Goal: Task Accomplishment & Management: Manage account settings

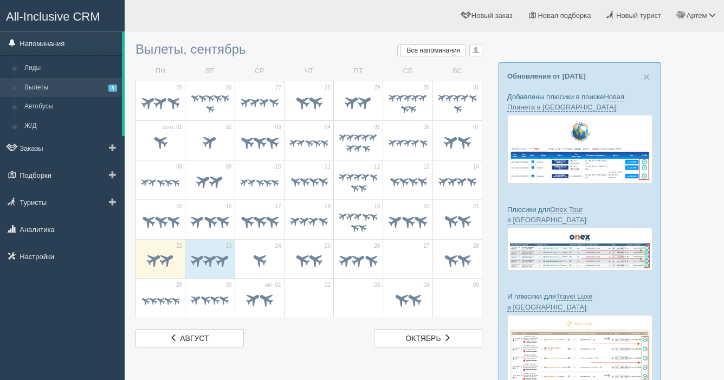
click at [65, 45] on link "Напоминания" at bounding box center [61, 43] width 122 height 24
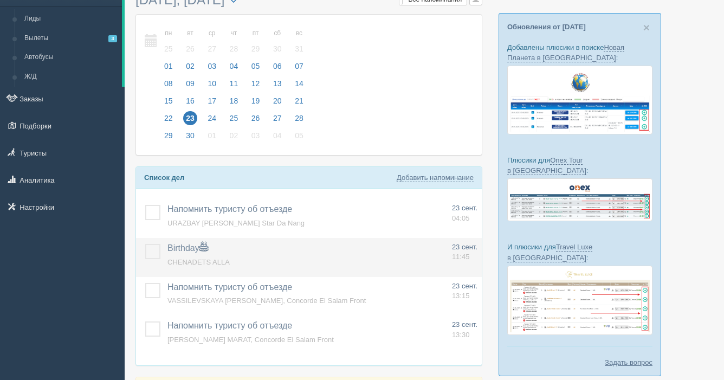
scroll to position [51, 0]
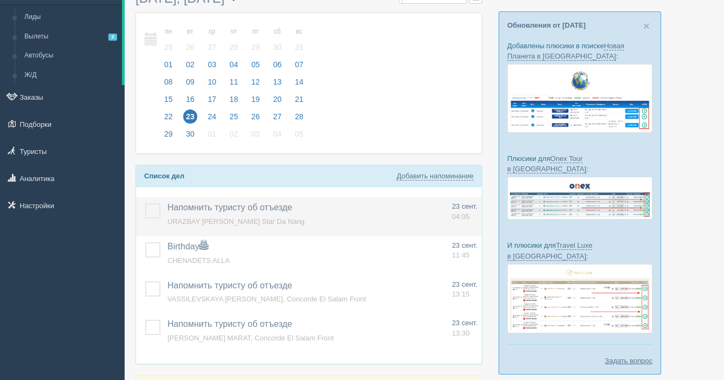
click at [240, 220] on span "URAZBAY ISSA, Ruby Star Da Nang" at bounding box center [236, 221] width 137 height 8
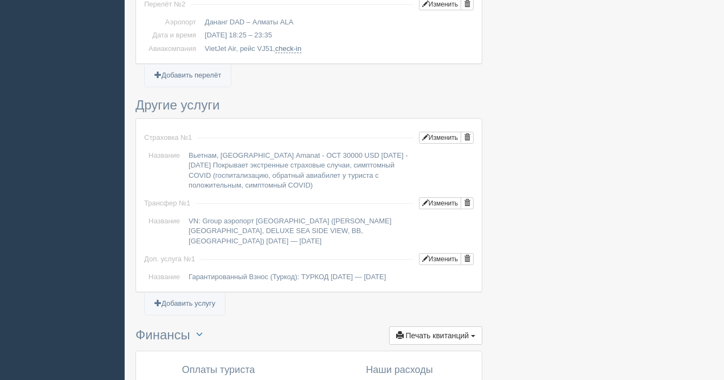
scroll to position [953, 0]
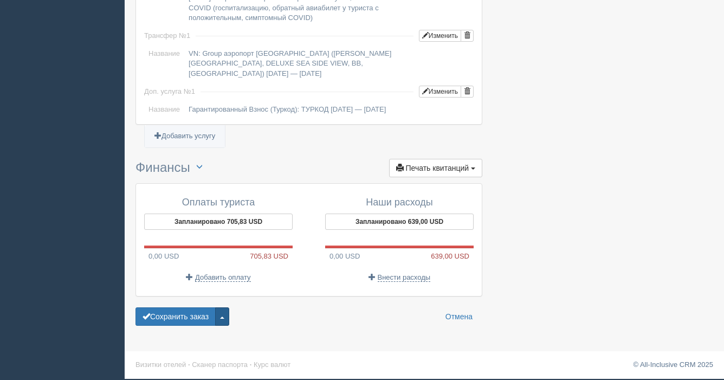
click at [229, 320] on button "button" at bounding box center [222, 316] width 14 height 18
click at [199, 301] on link "Удалить заказ" at bounding box center [182, 297] width 93 height 18
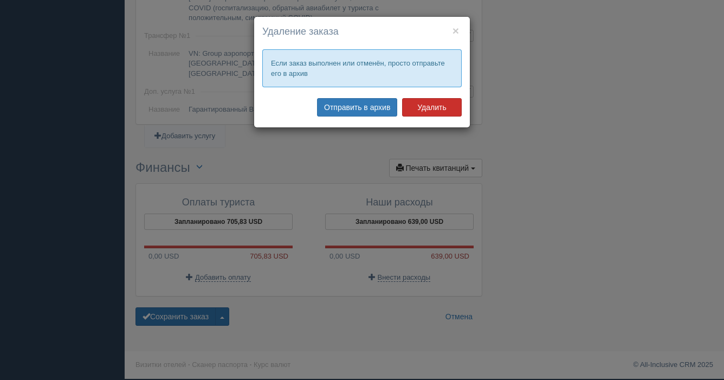
click at [425, 107] on button "Удалить" at bounding box center [432, 107] width 60 height 18
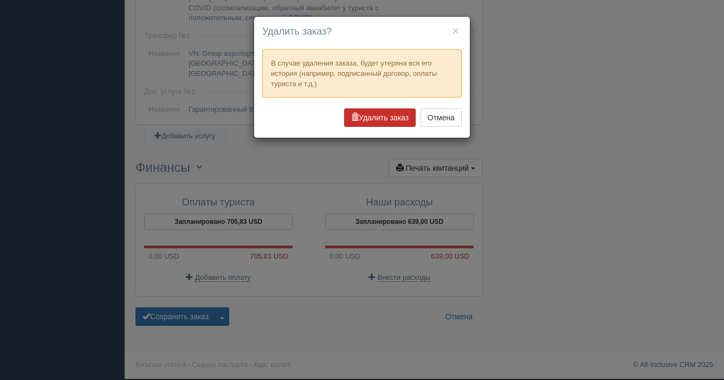
click at [381, 117] on button "Удалить заказ" at bounding box center [380, 117] width 72 height 18
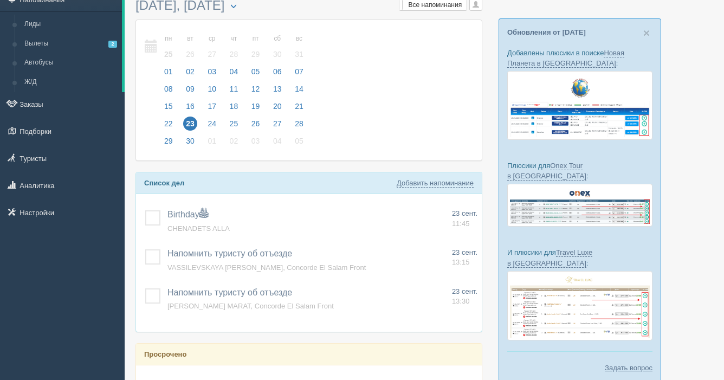
scroll to position [47, 0]
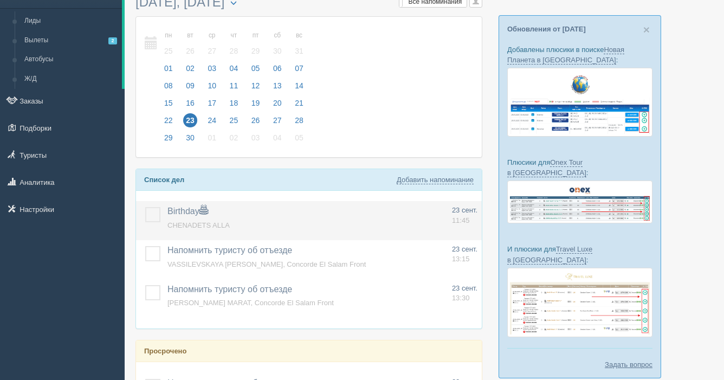
click at [145, 207] on label at bounding box center [145, 207] width 0 height 0
click at [0, 0] on input "checkbox" at bounding box center [0, 0] width 0 height 0
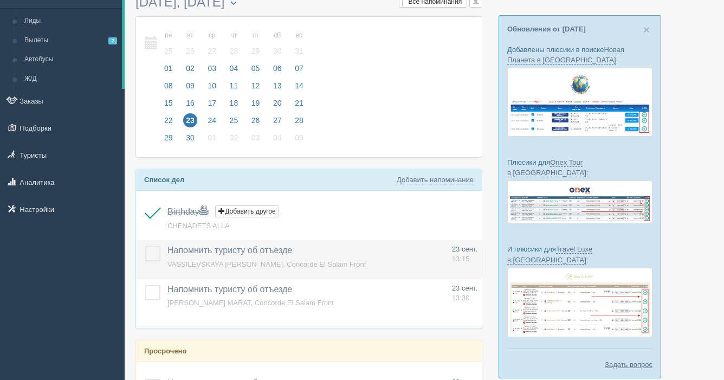
click at [145, 246] on label at bounding box center [145, 246] width 0 height 0
click at [0, 0] on input "checkbox" at bounding box center [0, 0] width 0 height 0
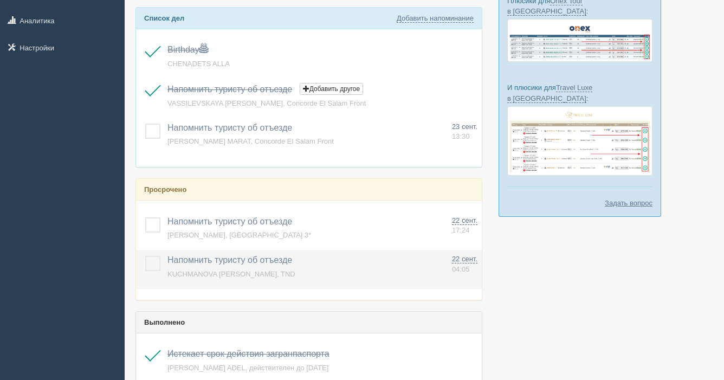
scroll to position [213, 0]
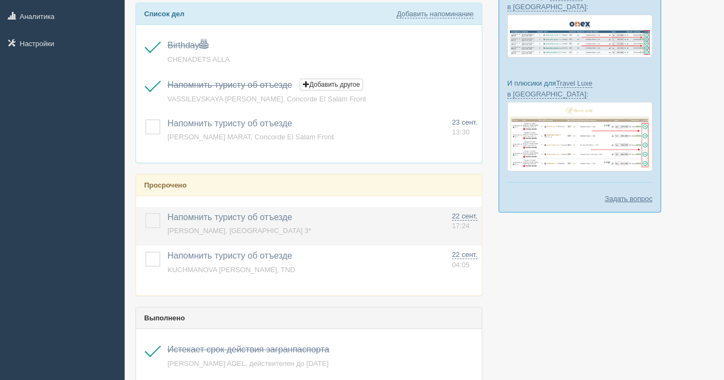
click at [145, 213] on label at bounding box center [145, 213] width 0 height 0
click at [0, 0] on input "checkbox" at bounding box center [0, 0] width 0 height 0
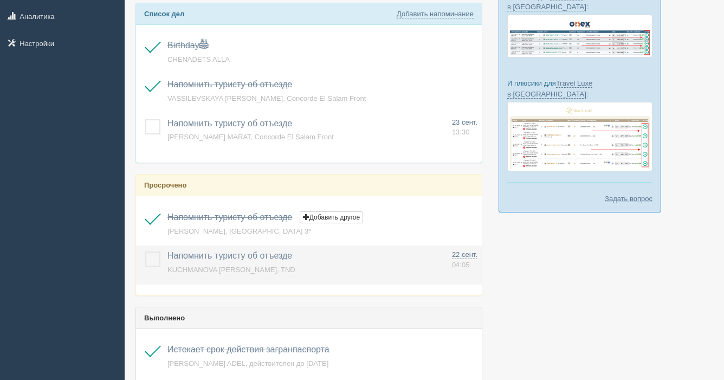
drag, startPoint x: 150, startPoint y: 261, endPoint x: 202, endPoint y: 253, distance: 53.2
click at [145, 252] on label at bounding box center [145, 252] width 0 height 0
click at [0, 0] on input "checkbox" at bounding box center [0, 0] width 0 height 0
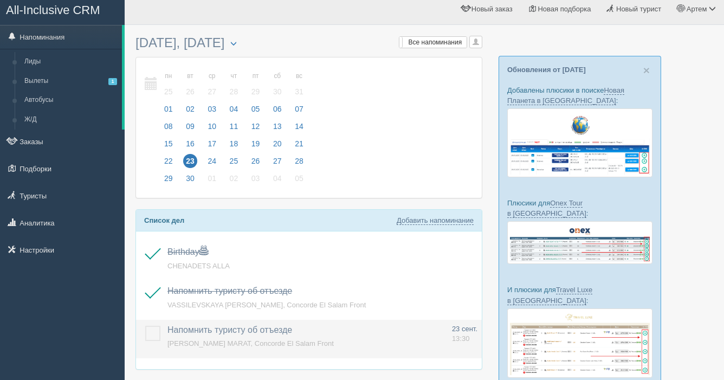
scroll to position [1, 0]
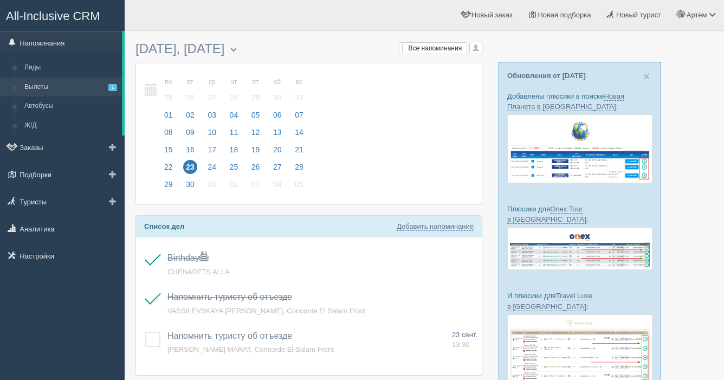
click at [53, 84] on link "Вылеты 1" at bounding box center [71, 88] width 102 height 20
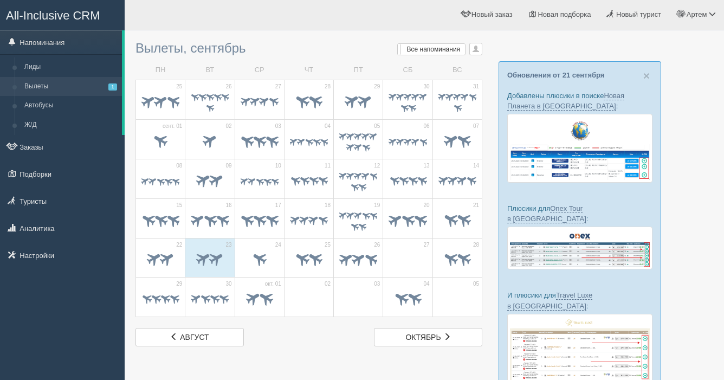
scroll to position [2, 0]
